Goal: Navigation & Orientation: Understand site structure

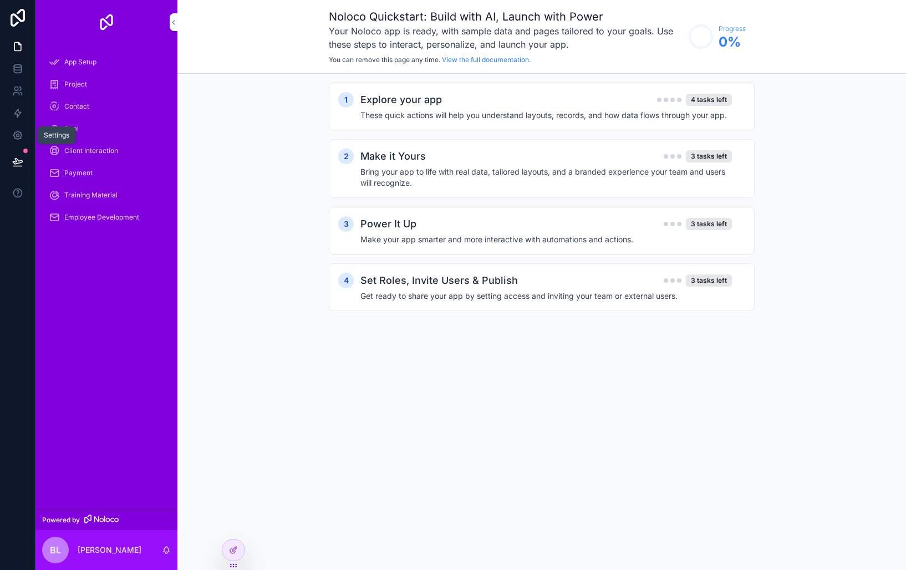
click at [19, 130] on icon at bounding box center [17, 135] width 11 height 11
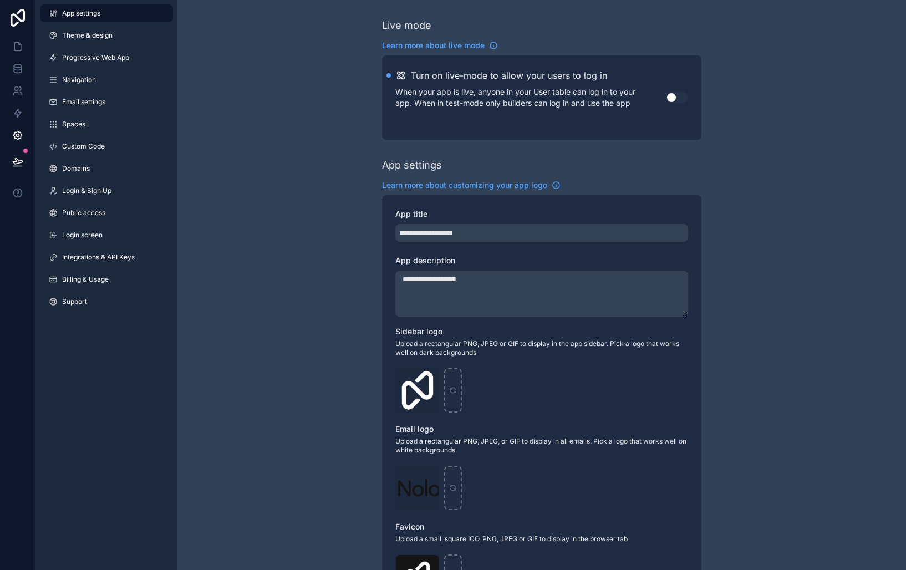
click at [90, 84] on link "Navigation" at bounding box center [106, 80] width 133 height 18
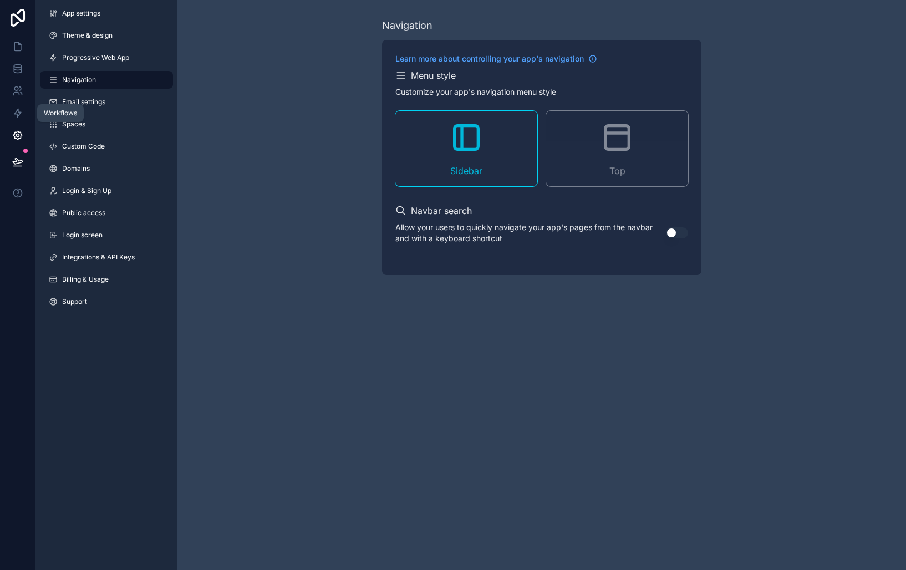
click at [22, 117] on icon at bounding box center [17, 113] width 11 height 11
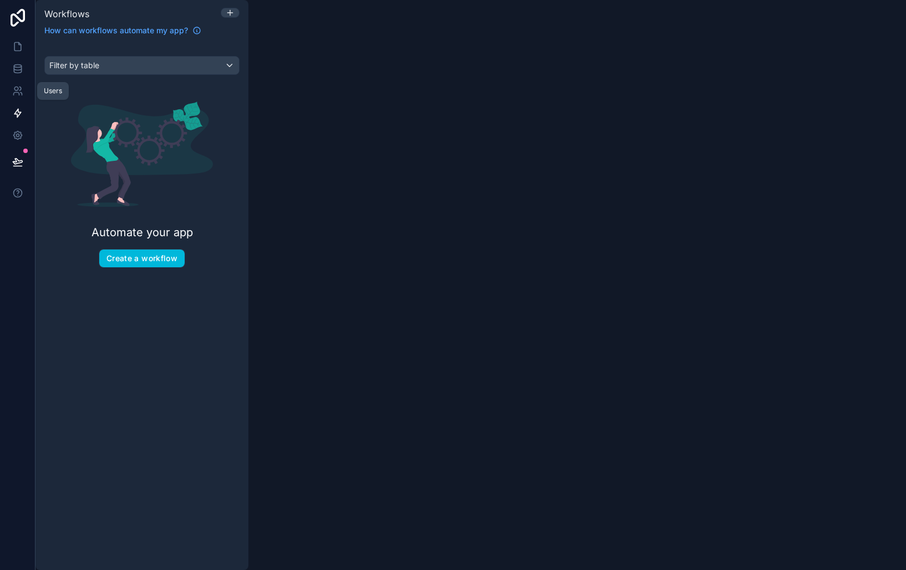
click at [19, 87] on icon at bounding box center [20, 88] width 2 height 3
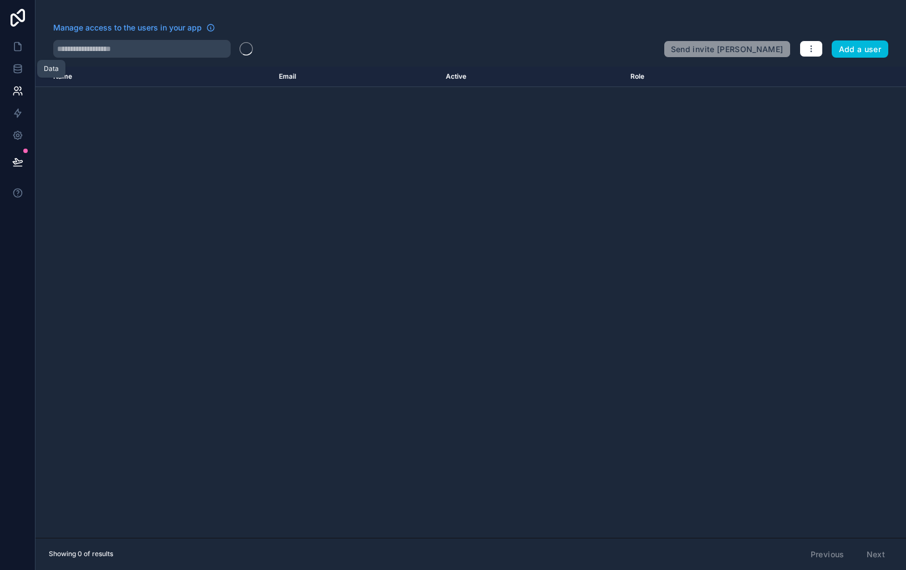
click at [14, 70] on icon at bounding box center [17, 68] width 11 height 11
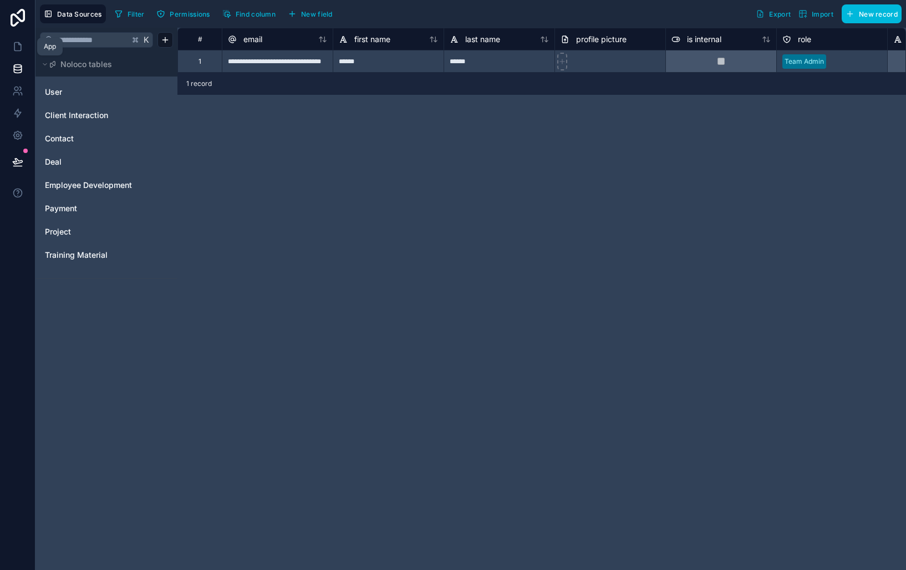
click at [13, 49] on icon at bounding box center [17, 46] width 11 height 11
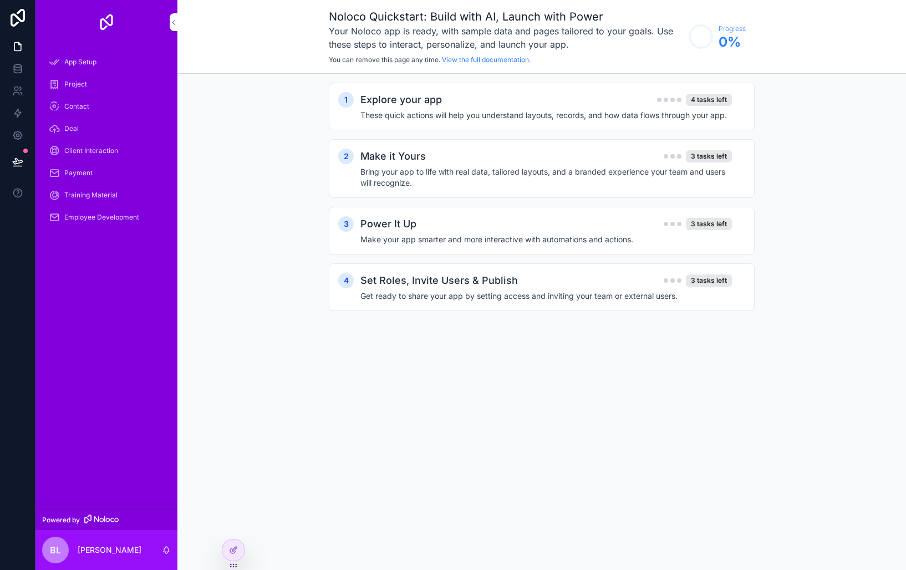
click at [91, 90] on div "Project" at bounding box center [106, 84] width 115 height 18
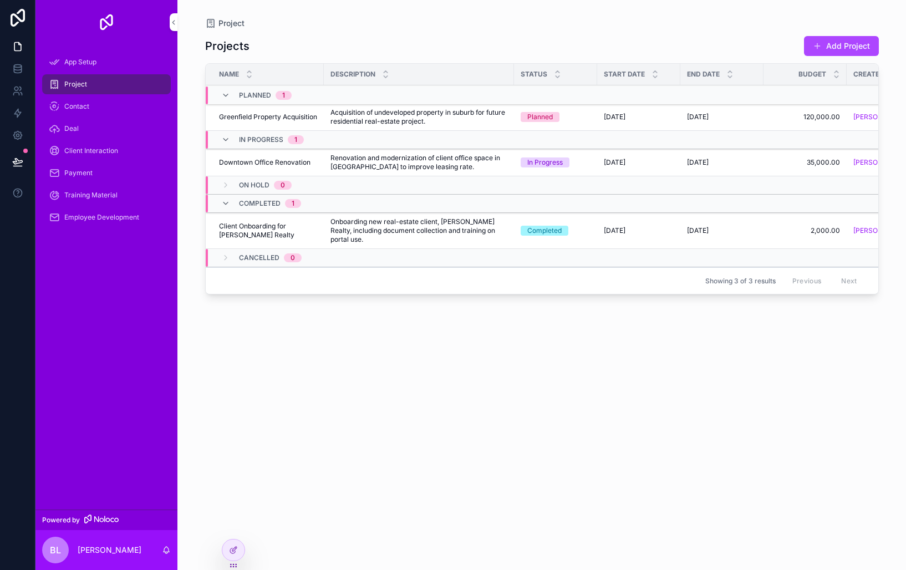
click at [90, 105] on div "Contact" at bounding box center [106, 107] width 115 height 18
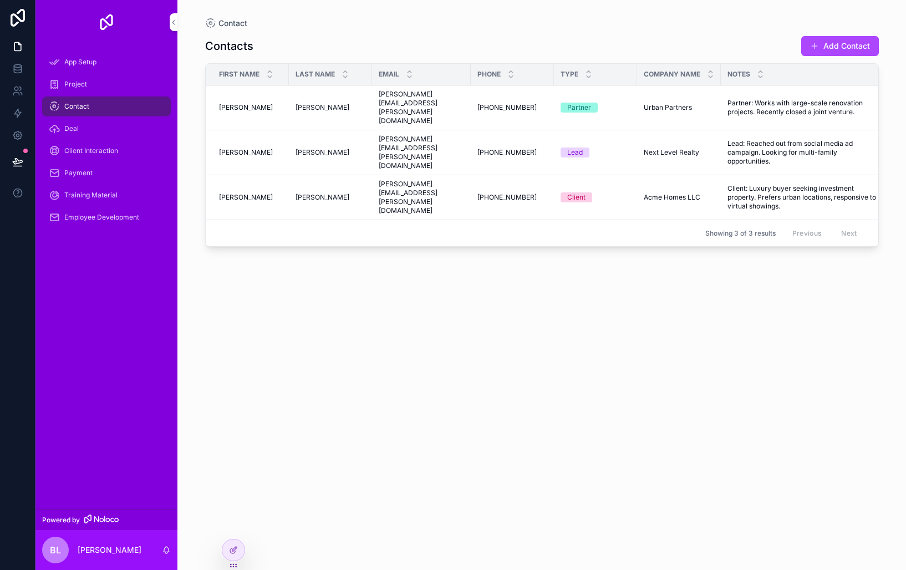
click at [86, 121] on div "Deal" at bounding box center [106, 129] width 115 height 18
